Goal: Transaction & Acquisition: Purchase product/service

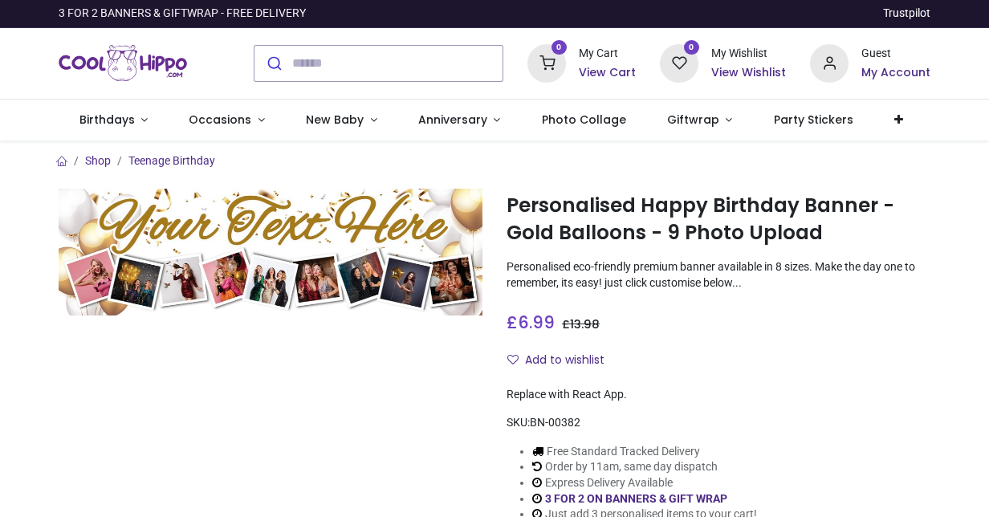
click at [324, 443] on div at bounding box center [271, 369] width 448 height 360
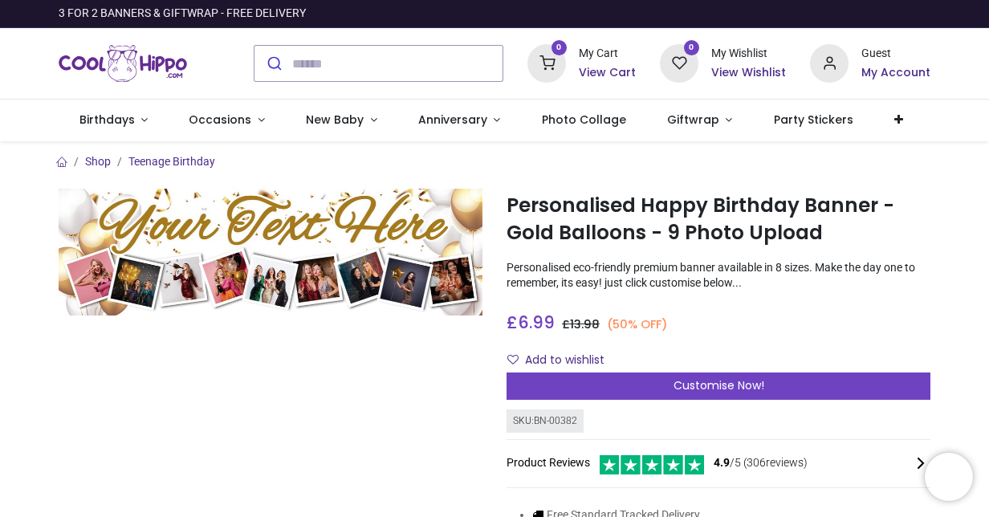
click at [573, 270] on p "Personalised eco-friendly premium banner available in 8 sizes. Make the day one…" at bounding box center [719, 275] width 424 height 31
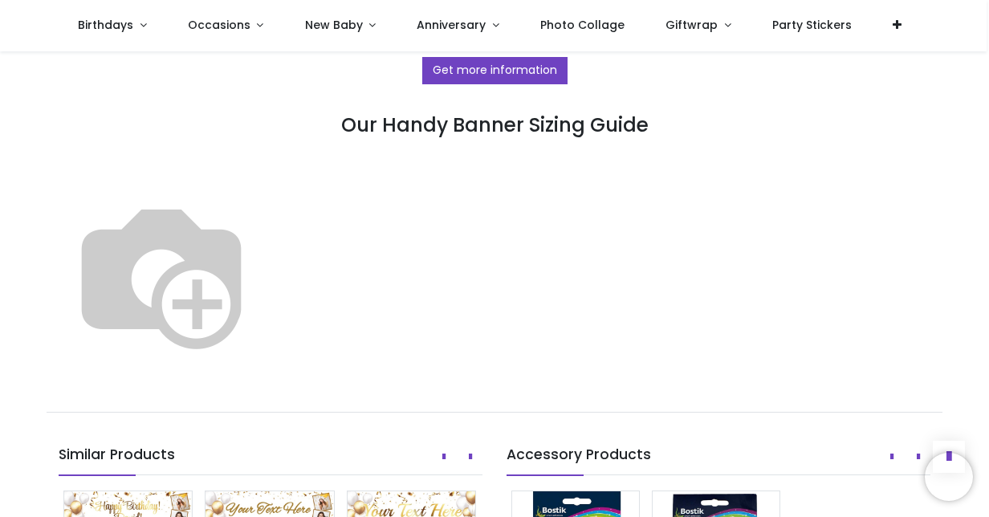
scroll to position [902, 0]
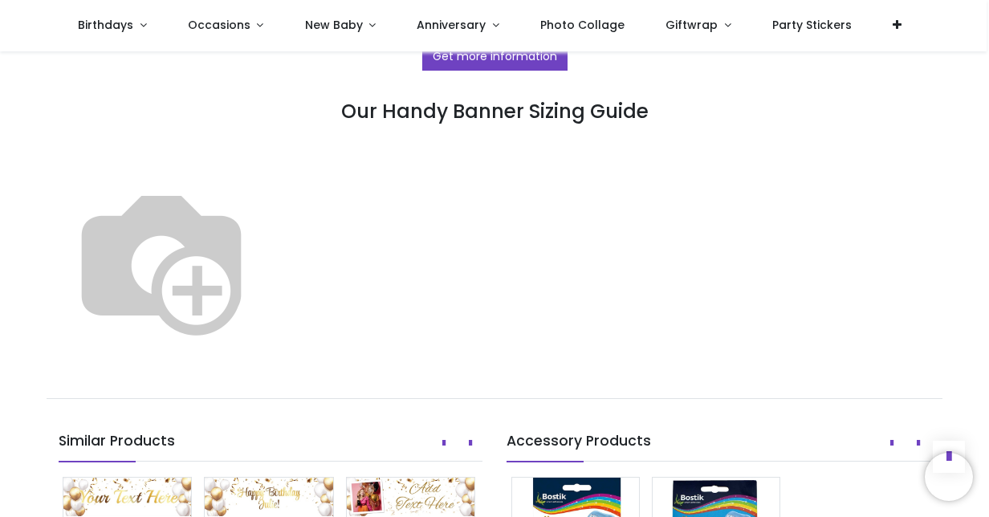
click at [186, 189] on img at bounding box center [162, 260] width 206 height 206
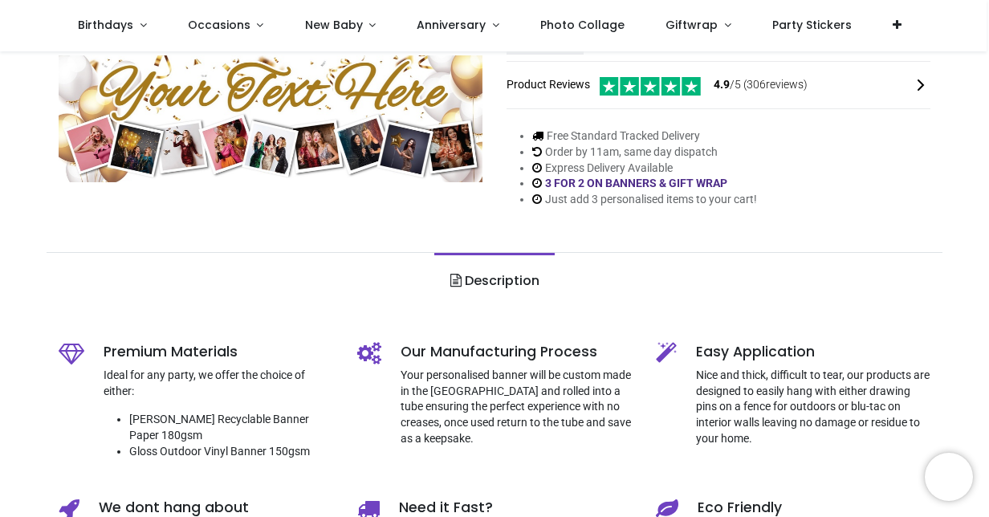
scroll to position [0, 0]
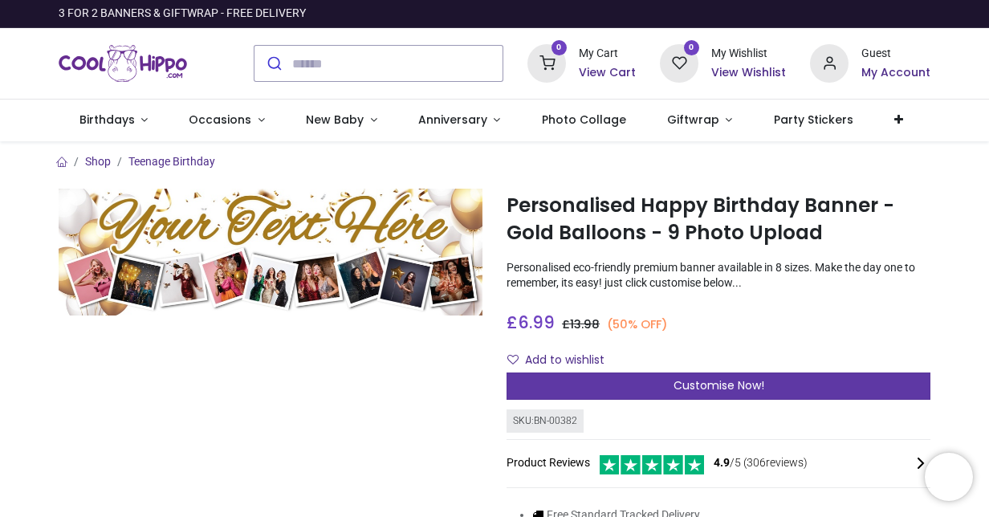
click at [647, 392] on div "Customise Now!" at bounding box center [719, 386] width 424 height 27
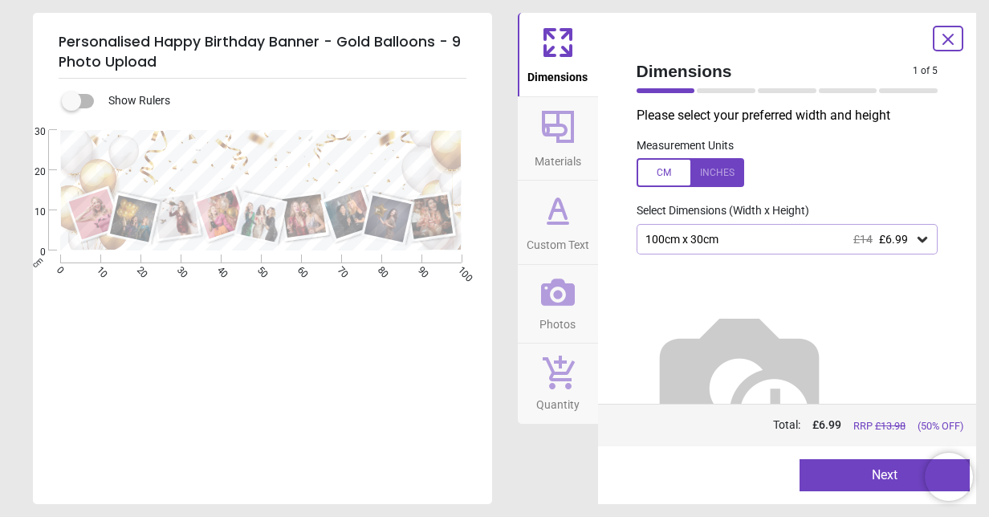
click at [664, 179] on div at bounding box center [691, 172] width 108 height 29
click at [725, 168] on div at bounding box center [691, 172] width 108 height 29
click at [713, 238] on div "100cm x 30cm £14 £6.99" at bounding box center [779, 240] width 271 height 14
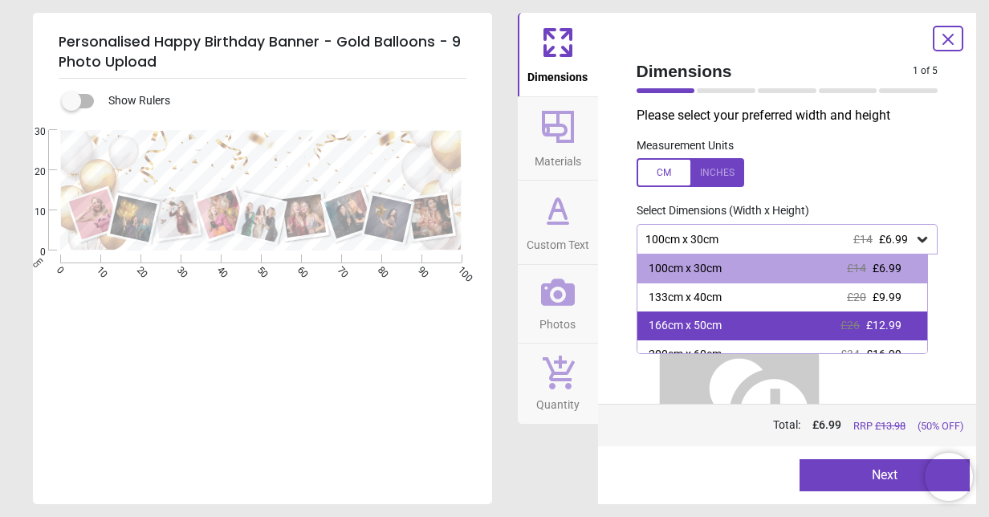
click at [716, 320] on div "166cm x 50cm" at bounding box center [685, 326] width 73 height 16
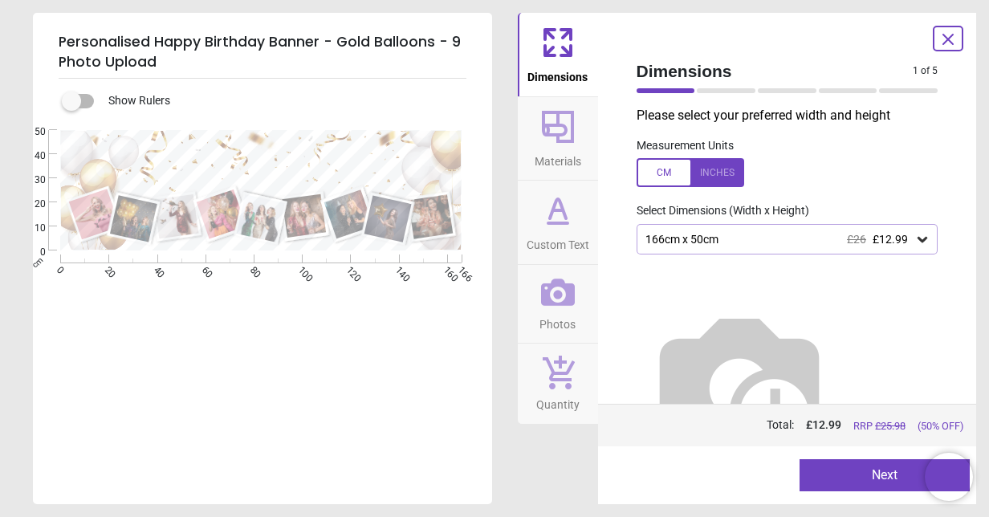
click at [944, 39] on icon at bounding box center [948, 39] width 19 height 19
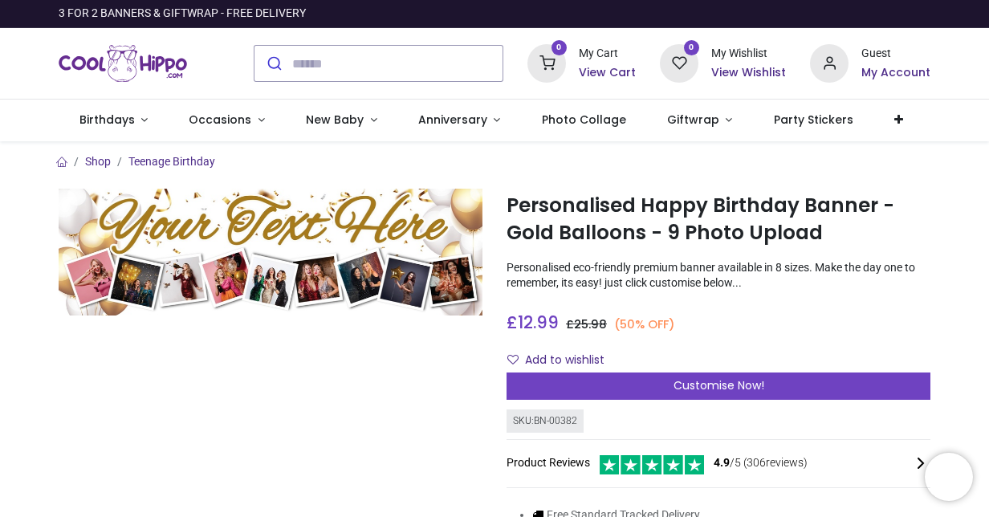
click at [426, 464] on div at bounding box center [271, 400] width 448 height 422
click at [787, 313] on div "£ 12.99 6.99 GBP £ 25.98 (50% OFF) £ 13.98 Not Available For Sale" at bounding box center [719, 319] width 424 height 30
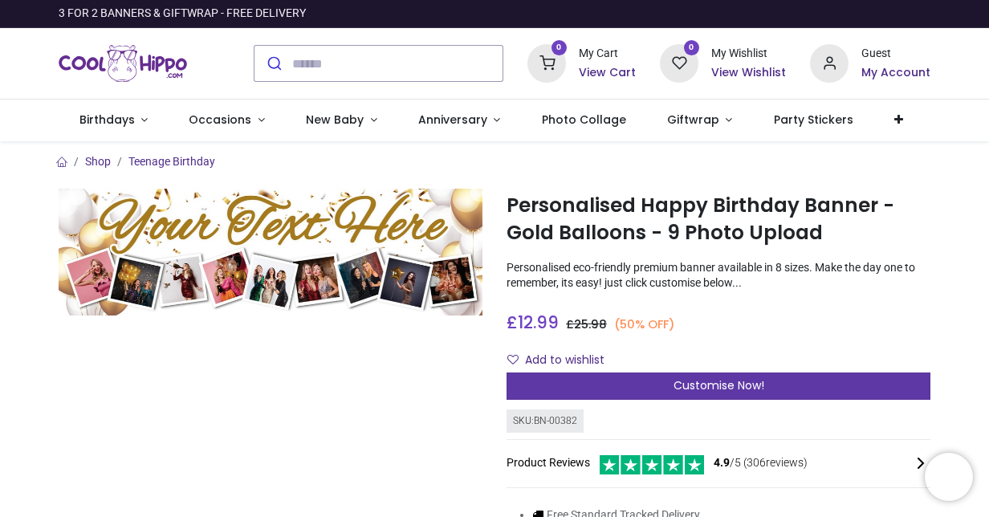
click at [569, 385] on div "Customise Now!" at bounding box center [719, 386] width 424 height 27
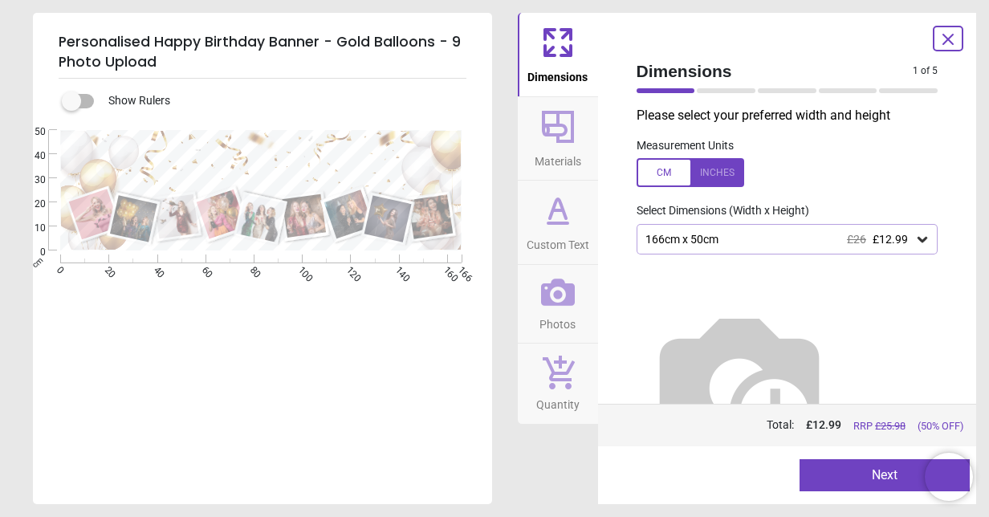
click at [700, 239] on div "166cm x 50cm £26 £12.99" at bounding box center [779, 240] width 271 height 14
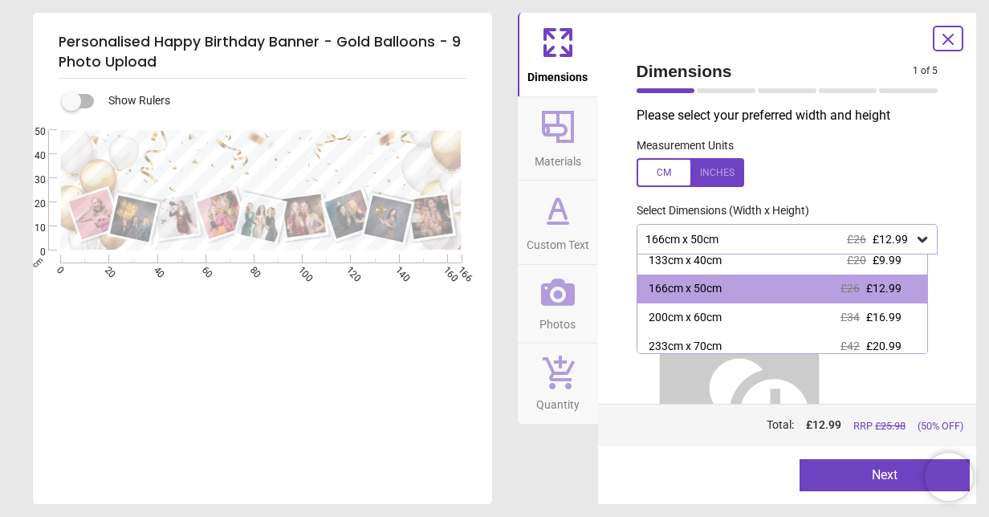
scroll to position [39, 0]
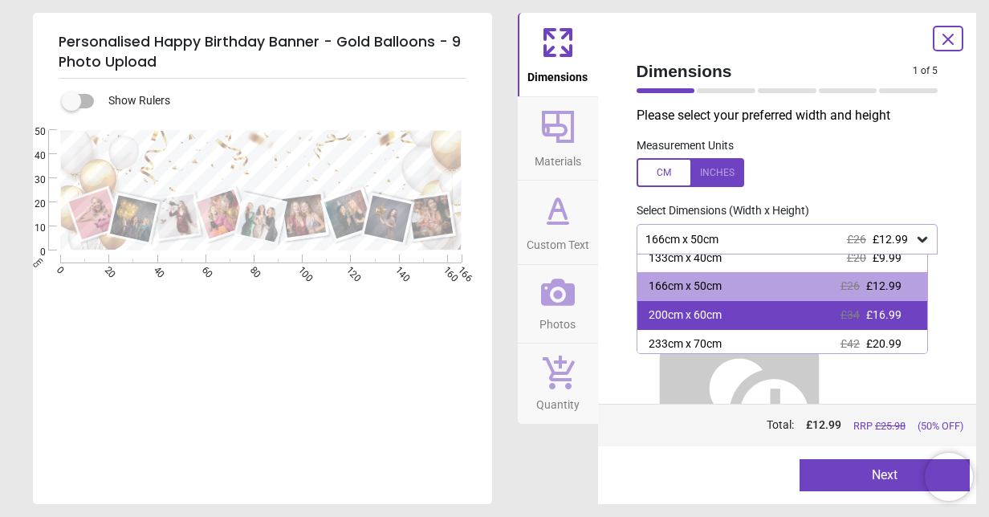
click at [867, 320] on span "£16.99" at bounding box center [884, 314] width 35 height 13
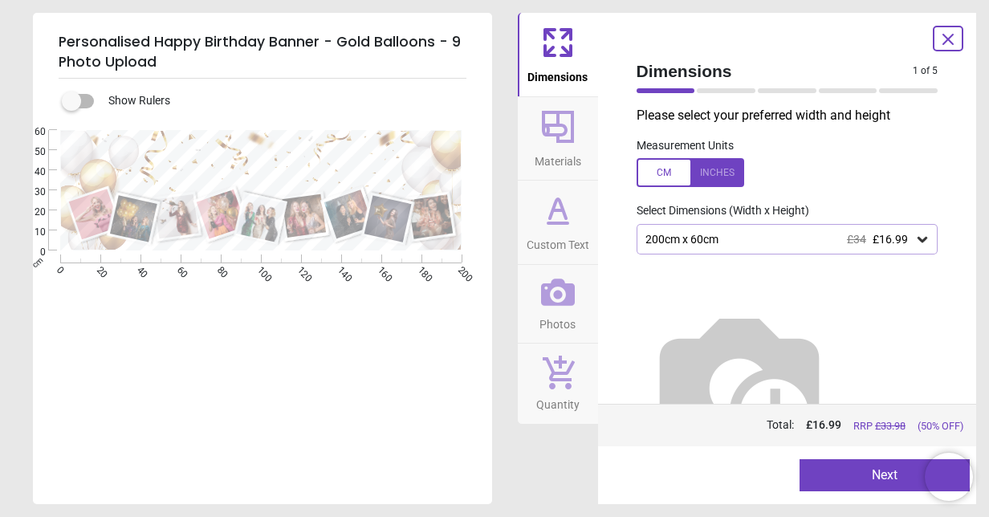
click at [946, 42] on icon at bounding box center [949, 40] width 10 height 10
